Goal: Information Seeking & Learning: Learn about a topic

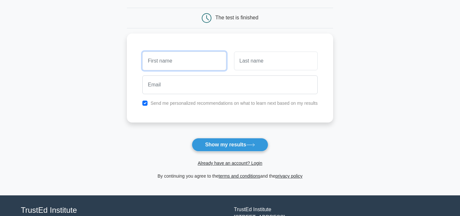
scroll to position [101, 0]
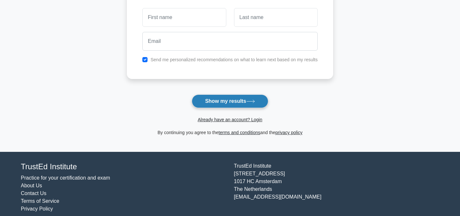
click at [220, 101] on button "Show my results" at bounding box center [230, 102] width 76 height 14
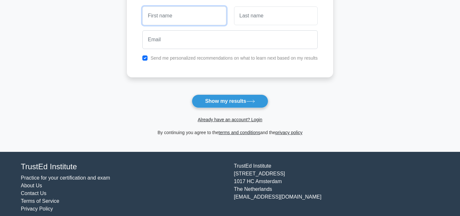
click at [169, 13] on input "text" at bounding box center [184, 15] width 84 height 19
type input "Kajal"
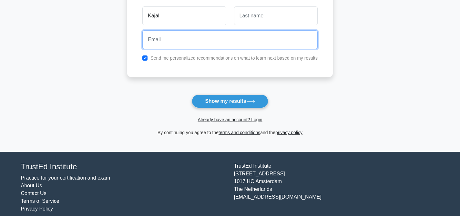
click at [212, 38] on input "email" at bounding box center [229, 39] width 175 height 19
type input "kajal.sharma083@gmail.com"
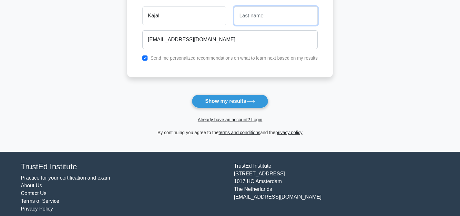
click at [258, 9] on input "text" at bounding box center [276, 15] width 84 height 19
type input "Sharma"
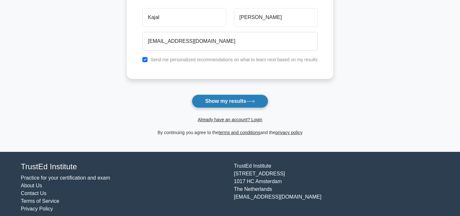
click at [230, 98] on button "Show my results" at bounding box center [230, 102] width 76 height 14
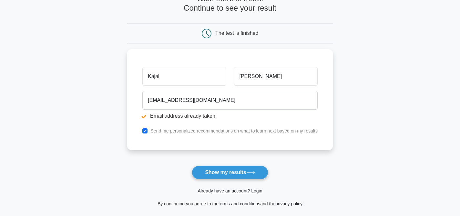
scroll to position [99, 0]
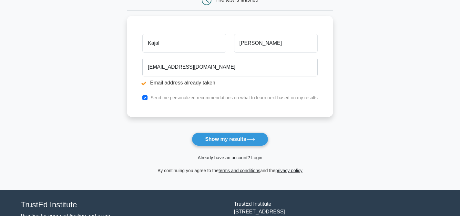
click at [235, 160] on link "Already have an account? Login" at bounding box center [229, 157] width 65 height 5
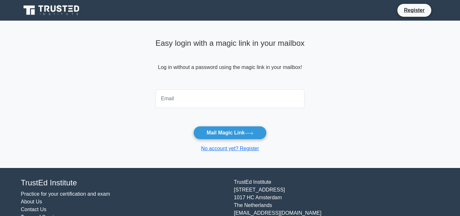
click at [188, 95] on input "email" at bounding box center [229, 98] width 149 height 19
type input "kajal.sharma083@gmail.com"
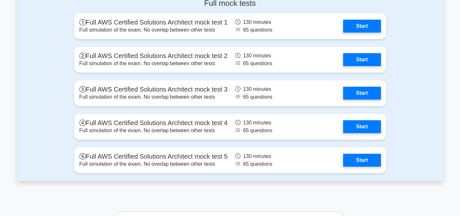
scroll to position [1607, 0]
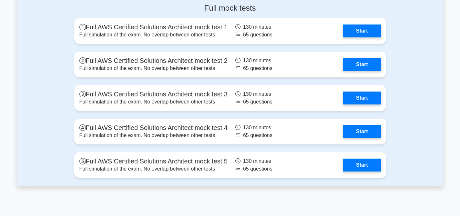
drag, startPoint x: 358, startPoint y: 66, endPoint x: 276, endPoint y: 3, distance: 104.0
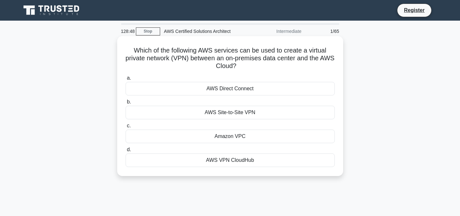
drag, startPoint x: 135, startPoint y: 50, endPoint x: 263, endPoint y: 166, distance: 173.1
click at [263, 166] on div "Which of the following AWS services can be used to create a virtual private net…" at bounding box center [230, 106] width 221 height 135
copy div "Which of the following AWS services can be used to create a virtual private net…"
click at [237, 112] on div "AWS Site-to-Site VPN" at bounding box center [229, 113] width 209 height 14
click at [125, 104] on input "b. AWS Site-to-Site VPN" at bounding box center [125, 102] width 0 height 4
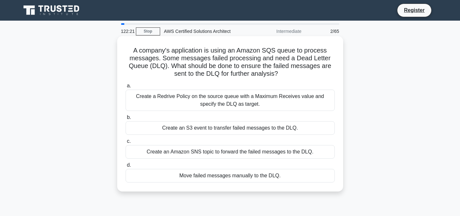
click at [240, 130] on div "Create an S3 event to transfer failed messages to the DLQ." at bounding box center [229, 128] width 209 height 14
click at [125, 120] on input "b. Create an S3 event to transfer failed messages to the DLQ." at bounding box center [125, 117] width 0 height 4
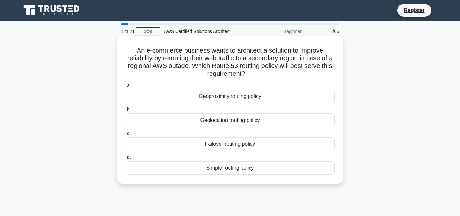
drag, startPoint x: 137, startPoint y: 51, endPoint x: 291, endPoint y: 179, distance: 199.7
click at [291, 179] on div "An e-commerce business wants to architect a solution to improve reliability by …" at bounding box center [230, 110] width 221 height 143
copy div "An e-commerce business wants to architect a solution to improve reliability by …"
click at [212, 142] on div "Failover routing policy" at bounding box center [229, 144] width 209 height 14
click at [125, 136] on input "c. Failover routing policy" at bounding box center [125, 134] width 0 height 4
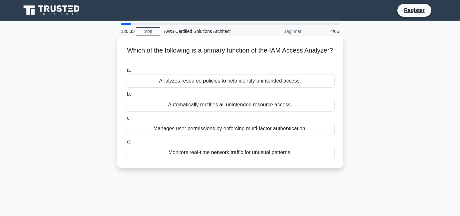
click at [247, 81] on div "Analyzes resource policies to help identify unintended access." at bounding box center [229, 81] width 209 height 14
click at [125, 73] on input "a. Analyzes resource policies to help identify unintended access." at bounding box center [125, 70] width 0 height 4
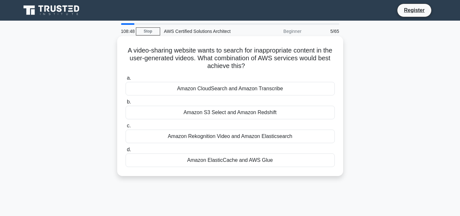
click at [244, 134] on div "Amazon Rekognition Video and Amazon Elasticsearch" at bounding box center [229, 137] width 209 height 14
click at [125, 128] on input "c. Amazon Rekognition Video and Amazon Elasticsearch" at bounding box center [125, 126] width 0 height 4
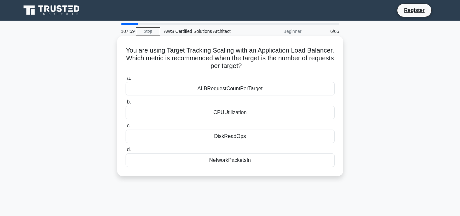
drag, startPoint x: 126, startPoint y: 50, endPoint x: 251, endPoint y: 171, distance: 173.4
click at [251, 171] on div "You are using Target Tracking Scaling with an Application Load Balancer. Which …" at bounding box center [230, 106] width 221 height 135
copy div "You are using Target Tracking Scaling with an Application Load Balancer. Which …"
click at [216, 86] on div "ALBRequestCountPerTarget" at bounding box center [229, 89] width 209 height 14
click at [125, 80] on input "a. ALBRequestCountPerTarget" at bounding box center [125, 78] width 0 height 4
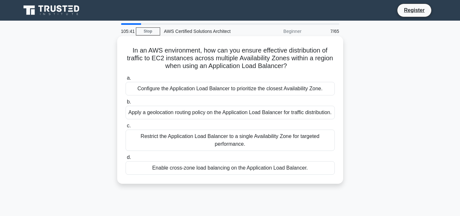
click at [235, 91] on div "Configure the Application Load Balancer to prioritize the closest Availability …" at bounding box center [229, 89] width 209 height 14
click at [125, 80] on input "a. Configure the Application Load Balancer to prioritize the closest Availabili…" at bounding box center [125, 78] width 0 height 4
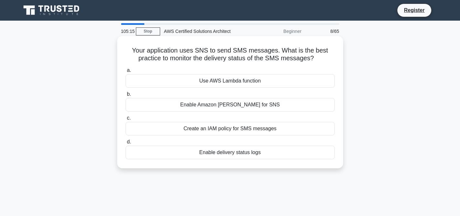
click at [255, 155] on div "Enable delivery status logs" at bounding box center [229, 153] width 209 height 14
click at [125, 144] on input "d. Enable delivery status logs" at bounding box center [125, 142] width 0 height 4
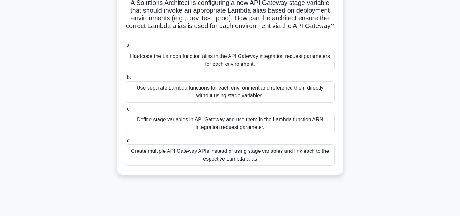
scroll to position [63, 0]
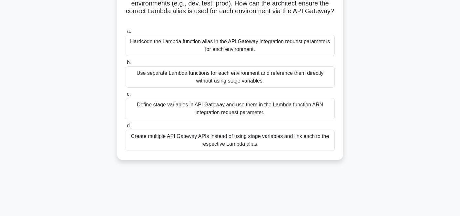
click at [240, 111] on div "Define stage variables in API Gateway and use them in the Lambda function ARN i…" at bounding box center [229, 108] width 209 height 21
click at [125, 96] on input "c. Define stage variables in API Gateway and use them in the Lambda function AR…" at bounding box center [125, 94] width 0 height 4
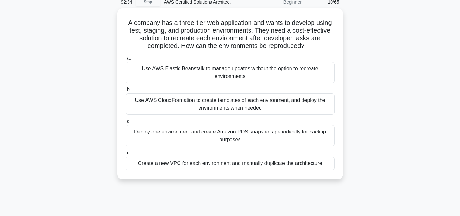
scroll to position [29, 0]
